Goal: Task Accomplishment & Management: Manage account settings

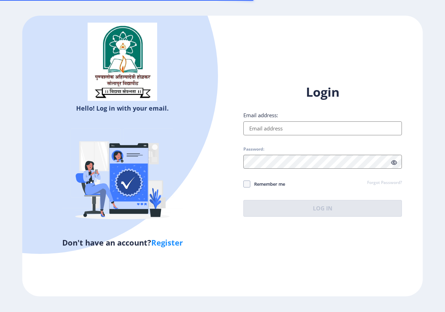
click at [270, 128] on input "Email address:" at bounding box center [323, 128] width 159 height 14
type input "[EMAIL_ADDRESS][DOMAIN_NAME]"
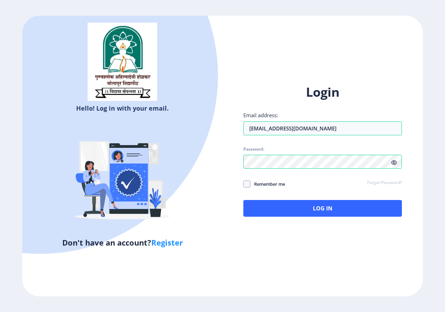
click at [394, 162] on icon at bounding box center [394, 162] width 6 height 5
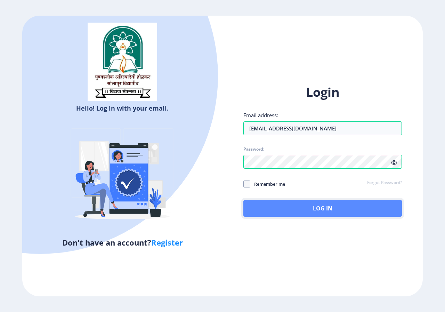
click at [272, 210] on button "Log In" at bounding box center [323, 208] width 159 height 17
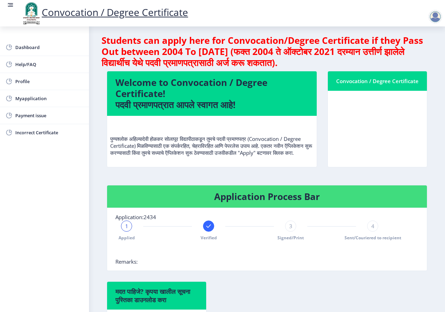
scroll to position [0, 0]
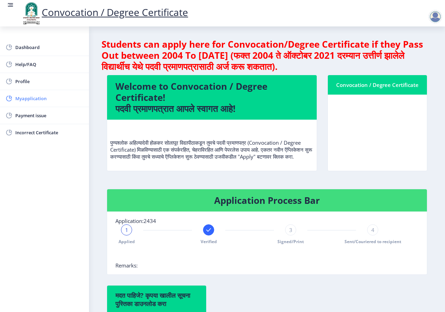
click at [39, 101] on span "Myapplication" at bounding box center [49, 98] width 68 height 8
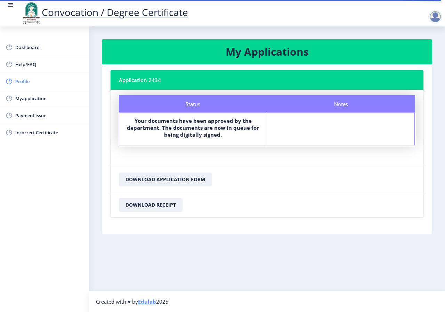
click at [30, 82] on span "Profile" at bounding box center [49, 81] width 68 height 8
select select
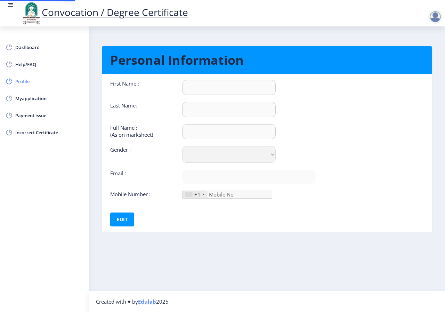
type input "[PERSON_NAME]"
type input "PORE"
type input "PORE [PERSON_NAME]"
select select "[DEMOGRAPHIC_DATA]"
type input "[EMAIL_ADDRESS][DOMAIN_NAME]"
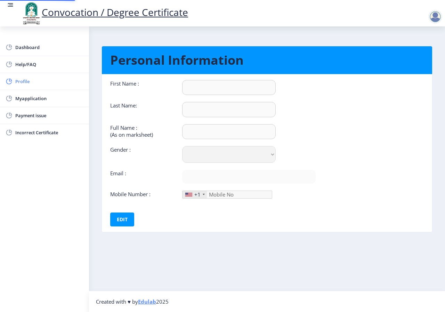
type input "8983772850"
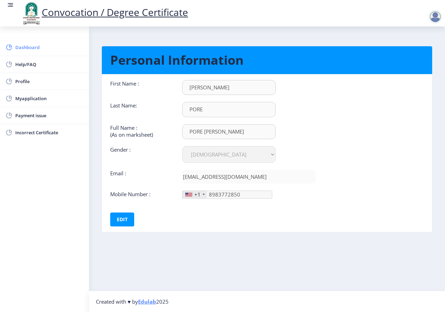
click at [33, 47] on span "Dashboard" at bounding box center [49, 47] width 68 height 8
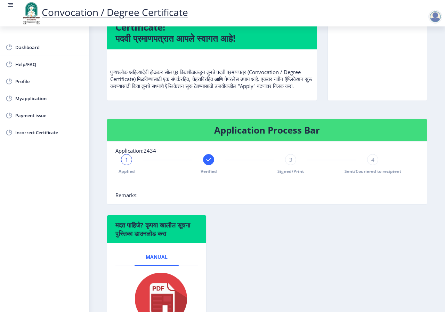
scroll to position [140, 0]
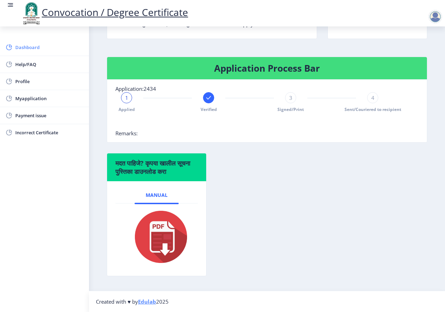
click at [29, 47] on span "Dashboard" at bounding box center [49, 47] width 68 height 8
click at [34, 64] on span "Help/FAQ" at bounding box center [49, 64] width 68 height 8
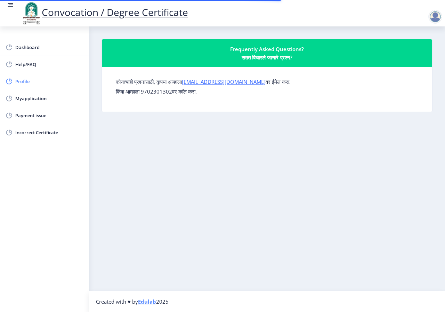
click at [34, 85] on span "Profile" at bounding box center [49, 81] width 68 height 8
select select
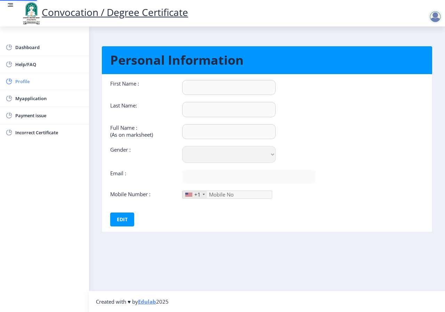
type input "[PERSON_NAME]"
type input "PORE"
type input "PORE [PERSON_NAME]"
select select "[DEMOGRAPHIC_DATA]"
type input "[EMAIL_ADDRESS][DOMAIN_NAME]"
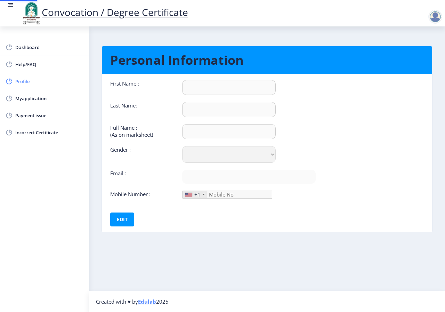
type input "8983772850"
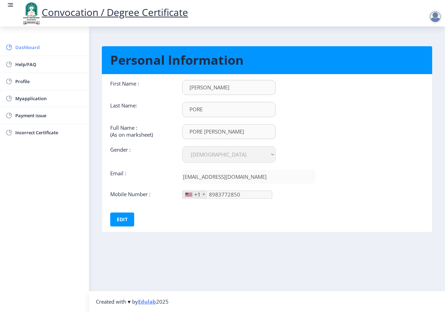
click at [40, 51] on span "Dashboard" at bounding box center [49, 47] width 68 height 8
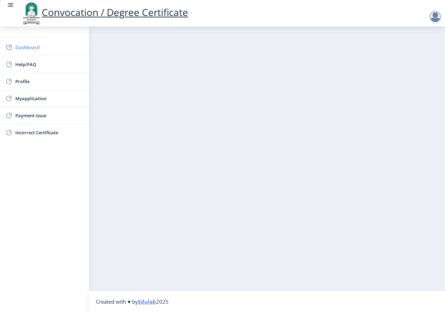
click at [40, 51] on span "Dashboard" at bounding box center [49, 47] width 68 height 8
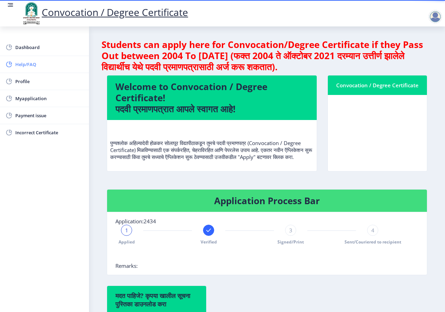
click at [34, 60] on span "Help/FAQ" at bounding box center [49, 64] width 68 height 8
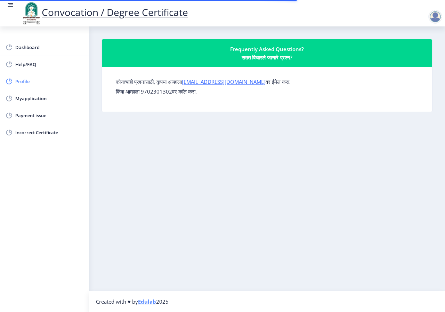
click at [31, 77] on span "Profile" at bounding box center [49, 81] width 68 height 8
select select
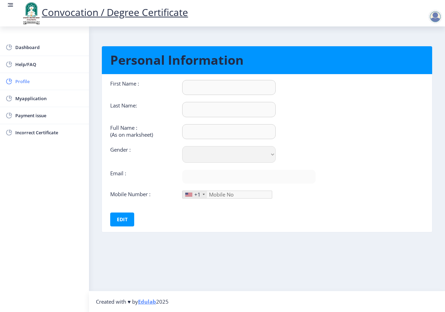
type input "[PERSON_NAME]"
type input "PORE"
type input "PORE [PERSON_NAME]"
select select "[DEMOGRAPHIC_DATA]"
type input "[EMAIL_ADDRESS][DOMAIN_NAME]"
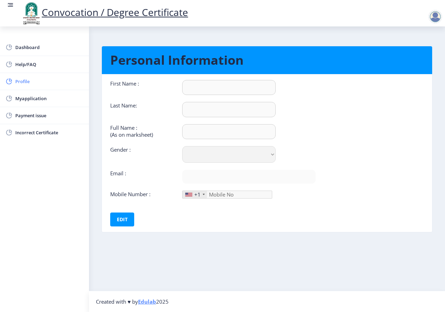
type input "8983772850"
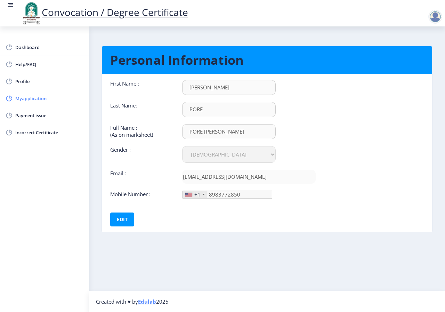
click at [32, 97] on span "Myapplication" at bounding box center [49, 98] width 68 height 8
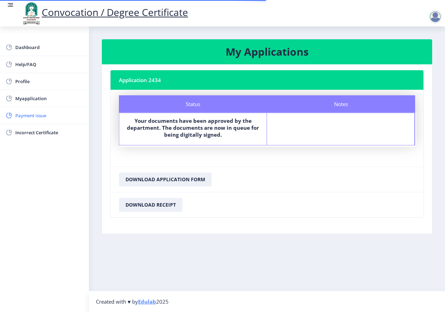
click at [38, 117] on span "Payment issue" at bounding box center [49, 115] width 68 height 8
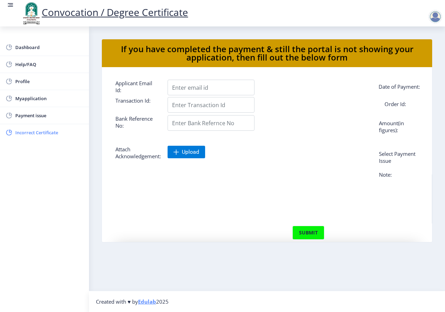
click at [35, 130] on span "Incorrect Certificate" at bounding box center [49, 132] width 68 height 8
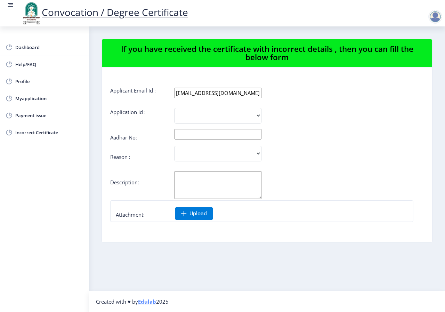
click at [435, 16] on div at bounding box center [436, 17] width 14 height 14
click at [418, 55] on span "Log out" at bounding box center [417, 54] width 45 height 8
